Goal: Task Accomplishment & Management: Complete application form

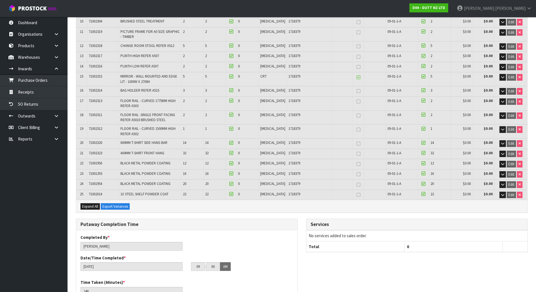
scroll to position [267, 0]
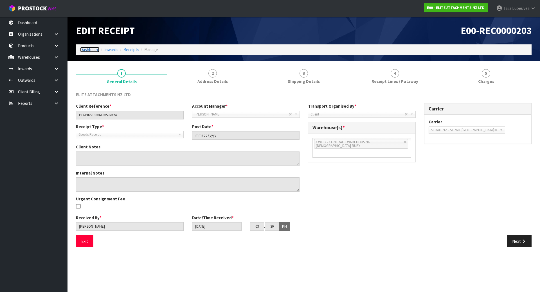
click at [80, 50] on link "Dashboard" at bounding box center [89, 49] width 19 height 5
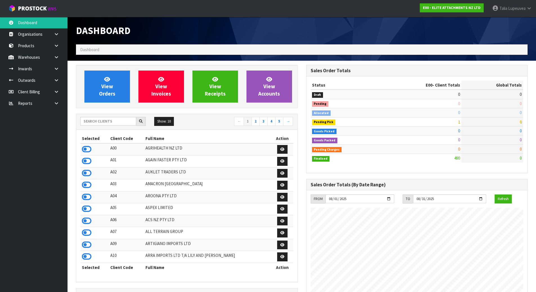
click at [112, 116] on div "Show: 10 5 10 25 50 ← 1 2 3 4 5 →" at bounding box center [186, 122] width 221 height 16
click at [111, 117] on input "text" at bounding box center [108, 121] width 56 height 9
type input "D04"
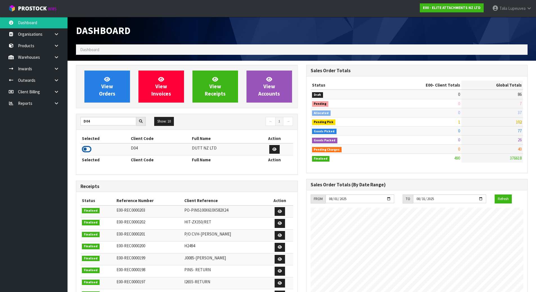
click at [87, 150] on icon at bounding box center [87, 149] width 10 height 8
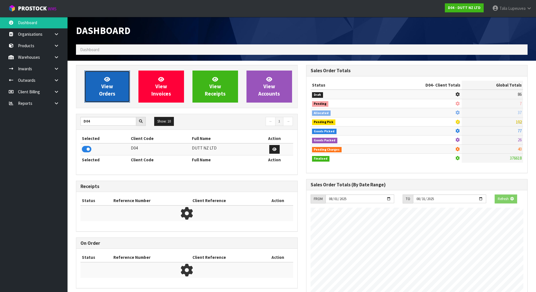
click at [104, 74] on link "View Orders" at bounding box center [107, 87] width 46 height 32
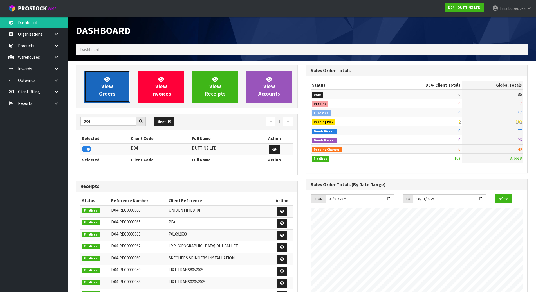
scroll to position [384, 230]
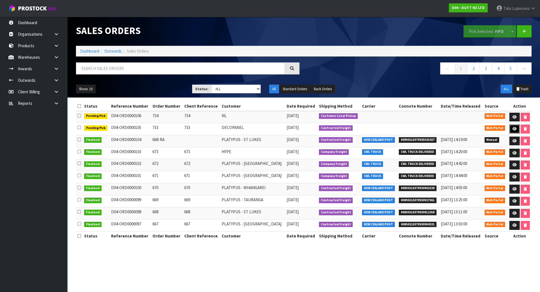
click at [511, 131] on link at bounding box center [514, 129] width 10 height 9
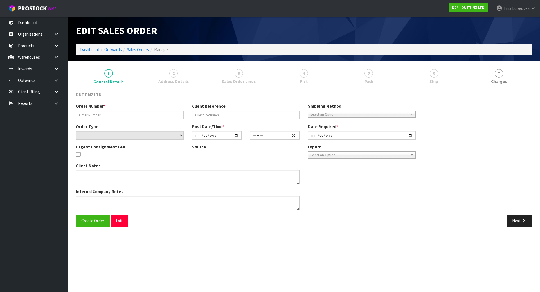
type input "733"
select select "number:0"
type input "2025-08-14"
type input "12:07:00.000"
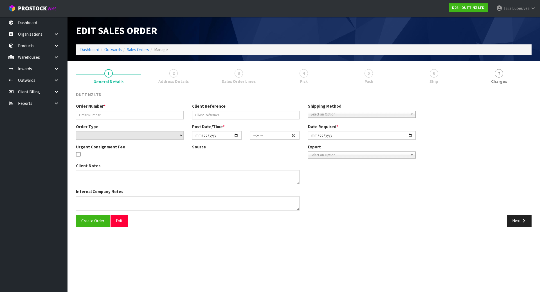
type input "2025-08-14"
type textarea "DECOPANEL 956A GREAT SOUTH ROAD PENROSE, AUCKLAND 1061 SITE CONTACT - 021 289 7…"
type textarea "HE FOLLOWING ORDER CAN ACCEPT ORDER TILL 3PM, CAN WE CONFIRM IF THAT’S ACHIEVAB…"
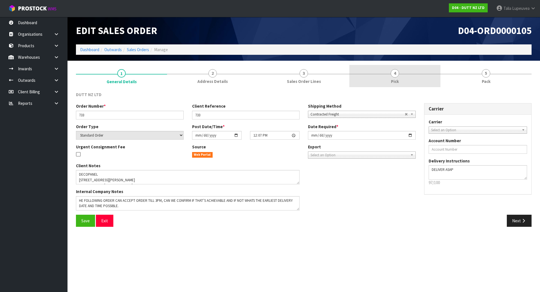
click at [404, 76] on link "4 Pick" at bounding box center [394, 76] width 91 height 22
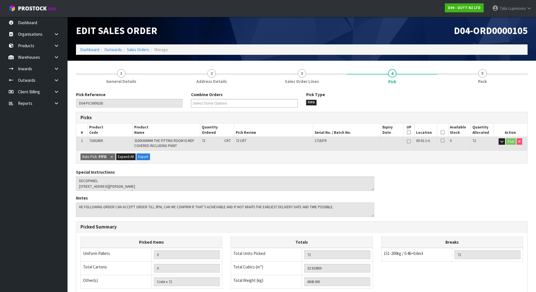
click at [441, 133] on icon at bounding box center [442, 132] width 4 height 0
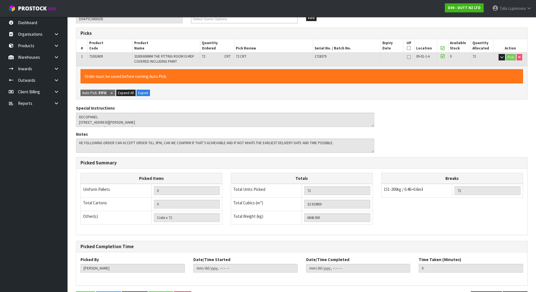
scroll to position [20, 0]
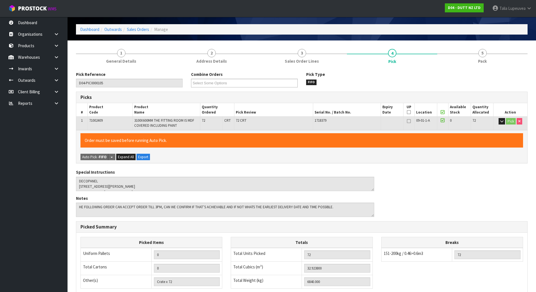
click at [409, 113] on icon at bounding box center [409, 112] width 4 height 0
type input "1"
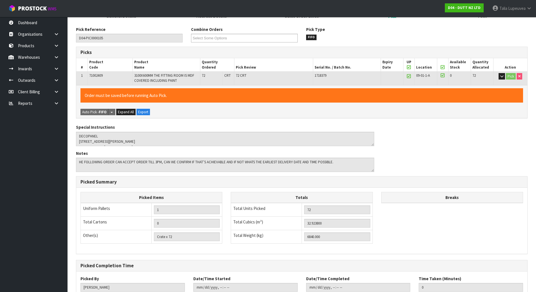
scroll to position [105, 0]
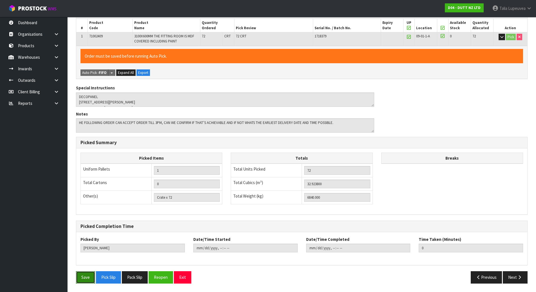
click at [80, 277] on button "Save" at bounding box center [85, 277] width 19 height 12
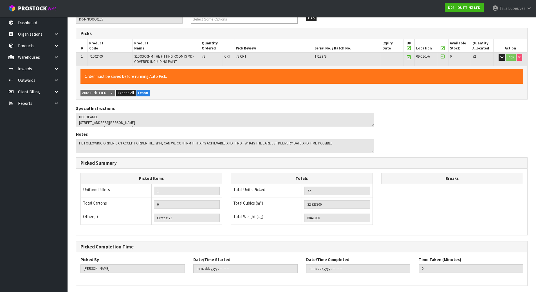
scroll to position [0, 0]
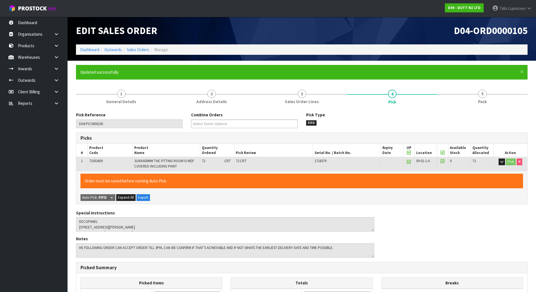
type input "[PERSON_NAME]"
type input "2025-08-14T11:31:33"
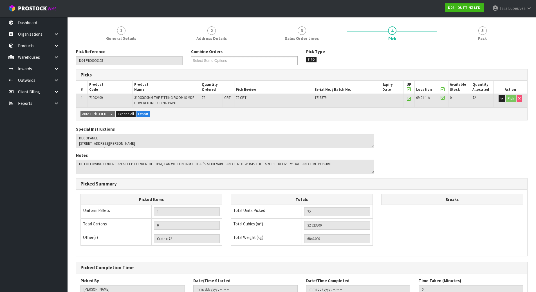
scroll to position [105, 0]
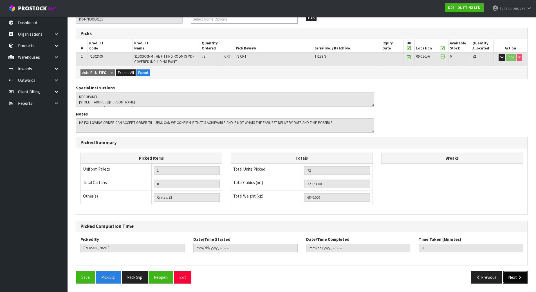
click at [520, 275] on button "Next" at bounding box center [515, 277] width 25 height 12
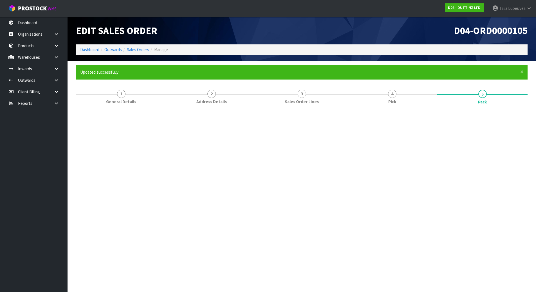
scroll to position [0, 0]
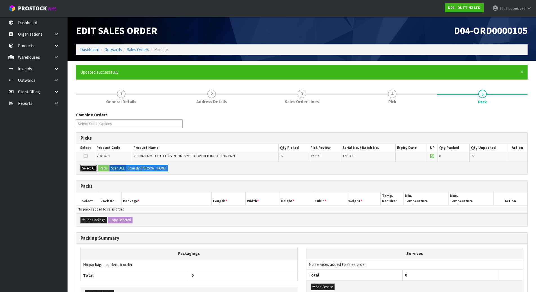
click at [87, 170] on button "Select All" at bounding box center [88, 168] width 17 height 7
click at [107, 170] on button "Pack" at bounding box center [103, 168] width 11 height 7
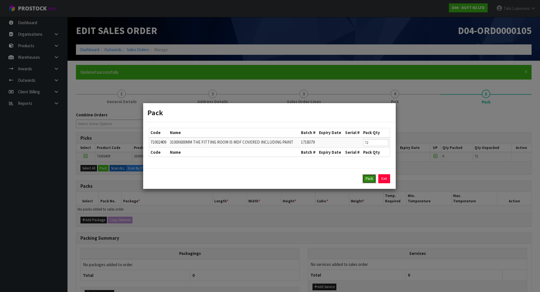
click at [370, 180] on button "Pack" at bounding box center [370, 178] width 14 height 9
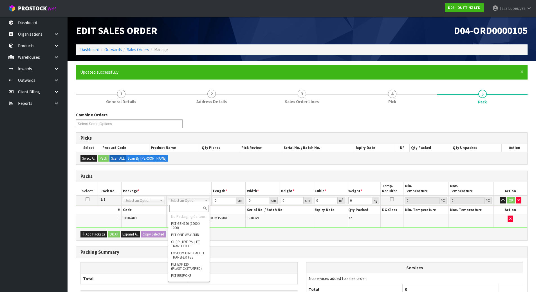
click at [176, 207] on input "text" at bounding box center [188, 208] width 39 height 7
type input "U"
type input "6840"
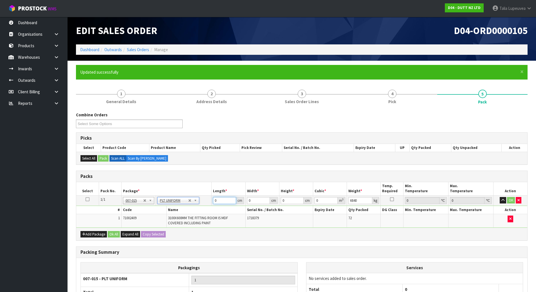
drag, startPoint x: 220, startPoint y: 201, endPoint x: 84, endPoint y: 223, distance: 137.5
click at [84, 224] on tbody "1/1 NONE 007-001 007-002 007-004 007-009 007-013 007-014 007-015 007-017 007-01…" at bounding box center [301, 211] width 451 height 32
type input "325"
type input "67"
type input "2"
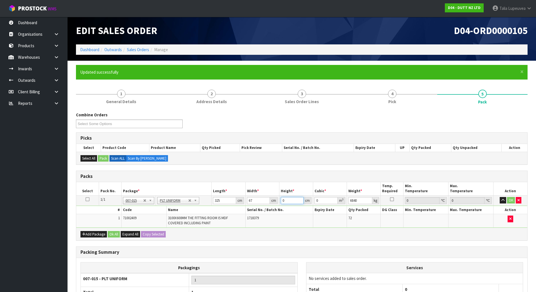
type input "0.04355"
type input "21"
type input "0.457275"
type input "21"
type input "95"
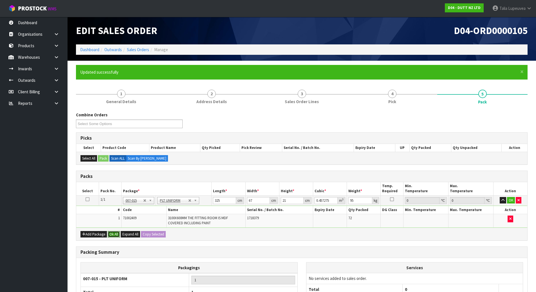
click at [114, 238] on button "Ok All" at bounding box center [114, 234] width 12 height 7
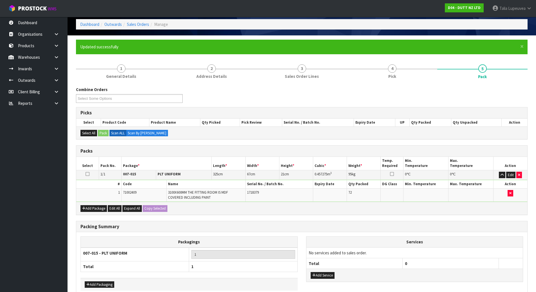
scroll to position [55, 0]
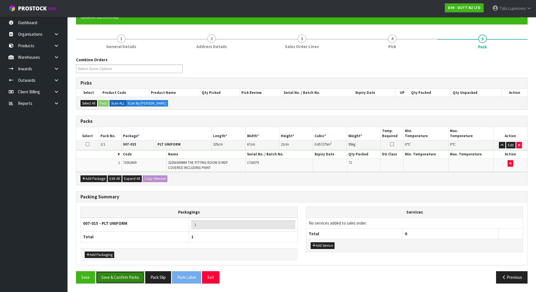
click at [109, 272] on button "Save & Confirm Packs" at bounding box center [120, 277] width 48 height 12
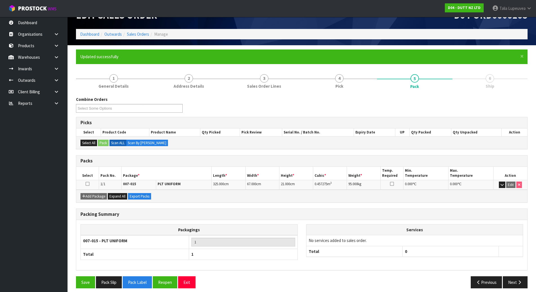
scroll to position [20, 0]
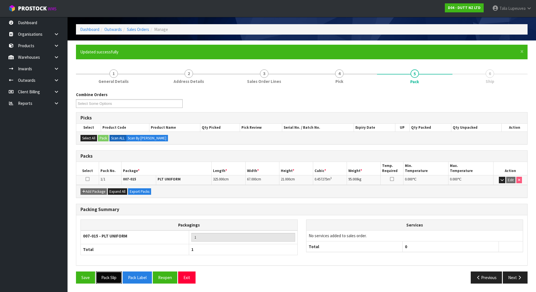
click at [113, 280] on button "Pack Slip" at bounding box center [109, 278] width 26 height 12
click at [139, 29] on link "Sales Orders" at bounding box center [138, 29] width 22 height 5
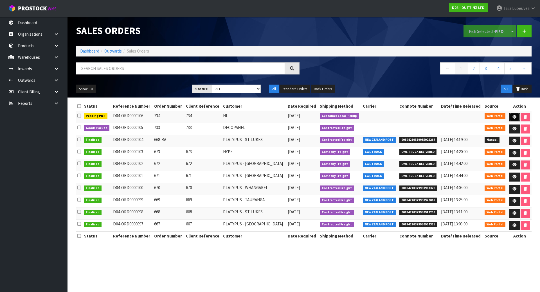
click at [514, 114] on link at bounding box center [514, 117] width 10 height 9
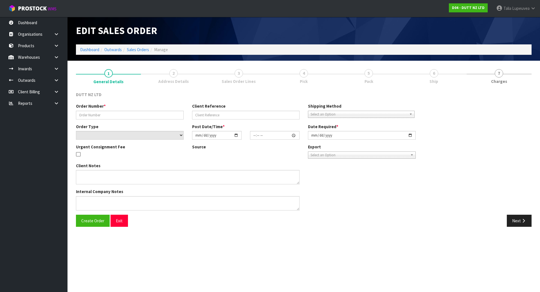
type input "734"
select select "number:0"
type input "2025-08-14"
type input "10:16:00.000"
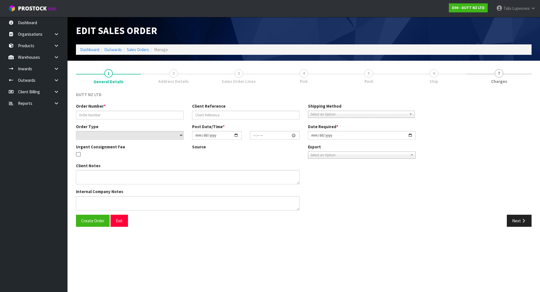
type input "2025-08-14"
type textarea "PLEASE PICK THEM FOR THIRD PART PICK UP ASAP CONTACT - OLIVER- 0212897375"
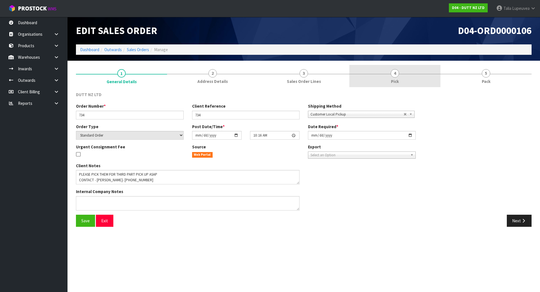
click at [397, 69] on link "4 Pick" at bounding box center [394, 76] width 91 height 22
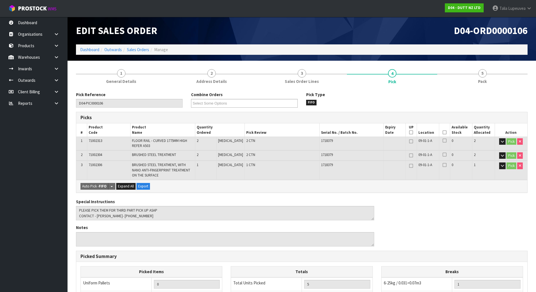
click at [442, 133] on icon at bounding box center [444, 132] width 4 height 0
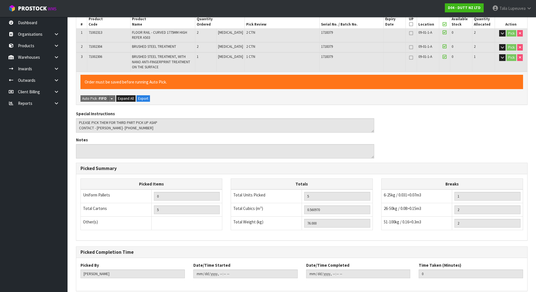
scroll to position [134, 0]
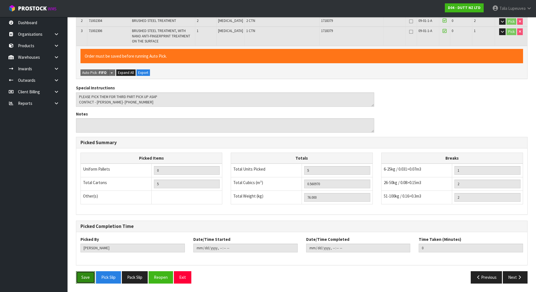
click at [81, 283] on button "Save" at bounding box center [85, 277] width 19 height 12
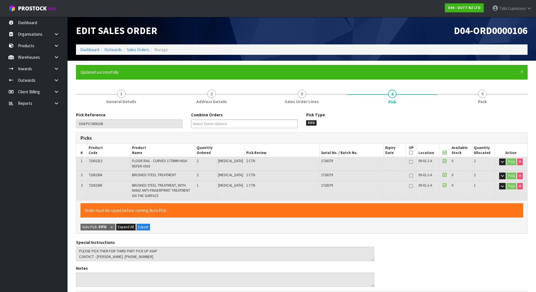
type input "[PERSON_NAME]"
type input "2025-08-14T11:34:28"
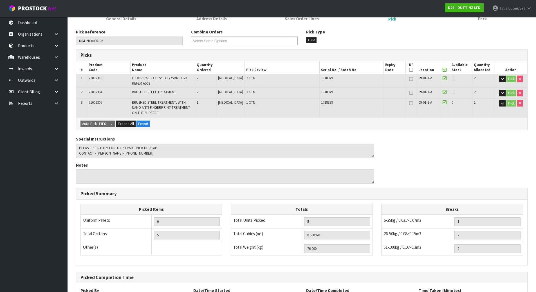
scroll to position [134, 0]
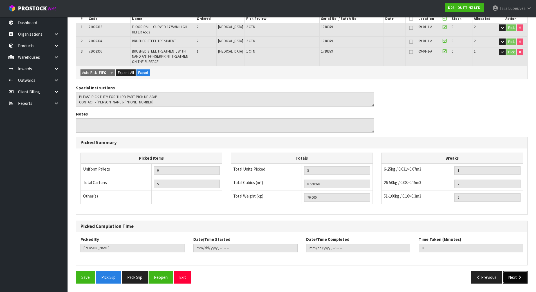
click at [525, 275] on button "Next" at bounding box center [515, 277] width 25 height 12
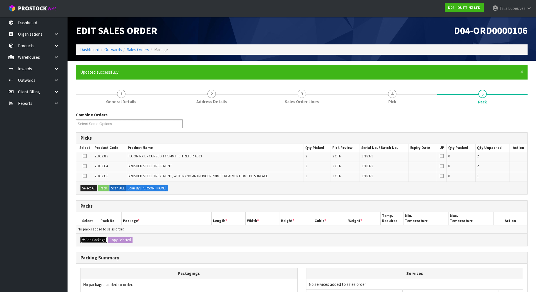
click at [89, 241] on button "Add Package" at bounding box center [93, 240] width 26 height 7
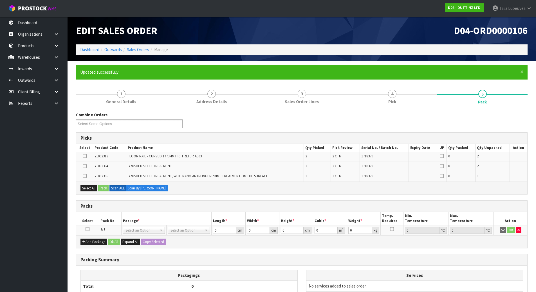
drag, startPoint x: 88, startPoint y: 231, endPoint x: 89, endPoint y: 228, distance: 3.2
click at [88, 230] on icon at bounding box center [88, 229] width 4 height 0
click at [93, 190] on button "Select All" at bounding box center [88, 188] width 17 height 7
click at [104, 189] on button "Pack" at bounding box center [103, 188] width 11 height 7
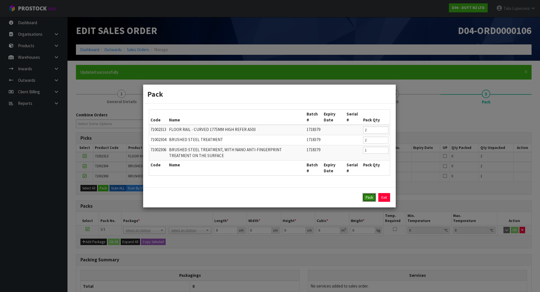
click at [365, 198] on button "Pack" at bounding box center [370, 197] width 14 height 9
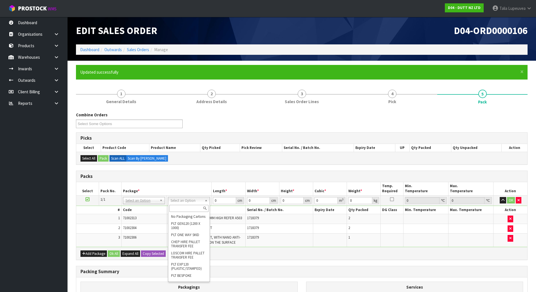
click at [189, 210] on input "text" at bounding box center [188, 208] width 39 height 7
type input "RET"
drag, startPoint x: 185, startPoint y: 221, endPoint x: 212, endPoint y: 203, distance: 32.0
type input "76"
drag, startPoint x: 219, startPoint y: 201, endPoint x: 210, endPoint y: 196, distance: 10.7
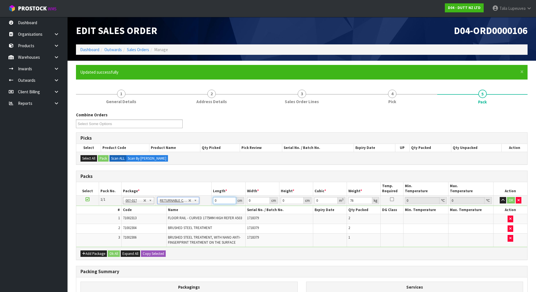
click at [210, 199] on tr "1/1 NONE 007-001 007-002 007-004 007-009 007-013 007-014 007-015 007-017 007-01…" at bounding box center [301, 200] width 451 height 10
type input "1.95"
type input "1.9"
drag, startPoint x: 221, startPoint y: 200, endPoint x: 66, endPoint y: 210, distance: 155.3
click at [66, 212] on body "Toggle navigation ProStock WMS D04 - DUTT NZ LTD Talia Lupeuvea Logout Dashboar…" at bounding box center [268, 146] width 536 height 292
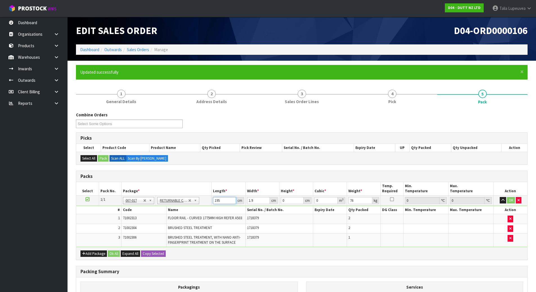
type input "195"
type input "192"
type input "1"
type input "0.03744"
type input "19"
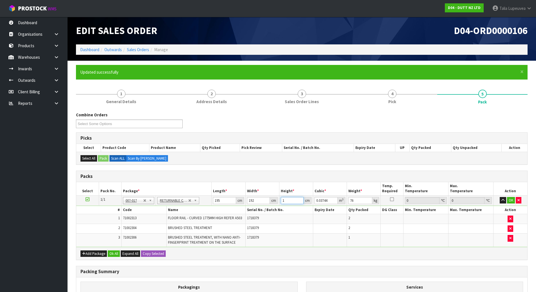
type input "0.71136"
type input "192"
type input "7.18848"
type input "192"
click at [117, 254] on button "Ok All" at bounding box center [114, 254] width 12 height 7
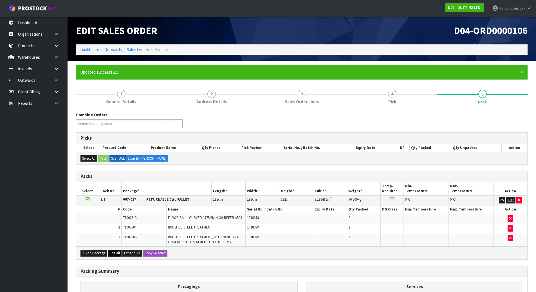
scroll to position [75, 0]
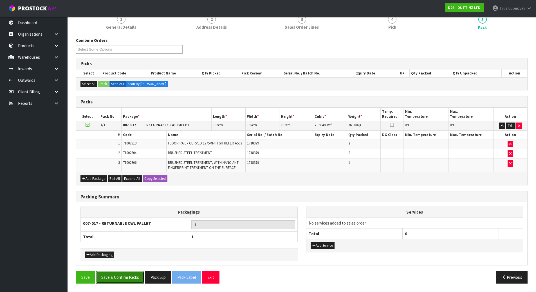
click at [128, 273] on button "Save & Confirm Packs" at bounding box center [120, 277] width 48 height 12
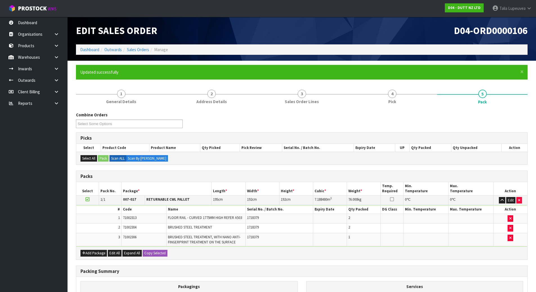
scroll to position [20, 0]
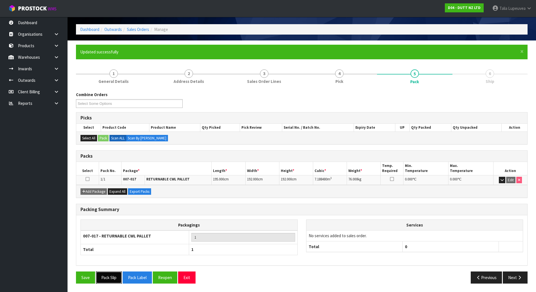
click at [117, 278] on button "Pack Slip" at bounding box center [109, 278] width 26 height 12
